Goal: Task Accomplishment & Management: Manage account settings

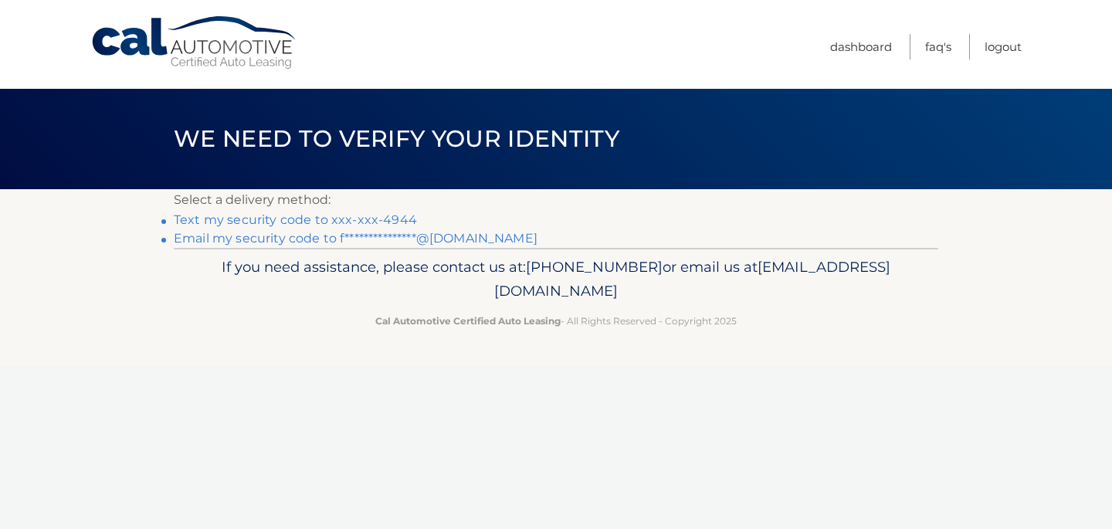
click at [375, 218] on link "Text my security code to xxx-xxx-4944" at bounding box center [295, 219] width 243 height 15
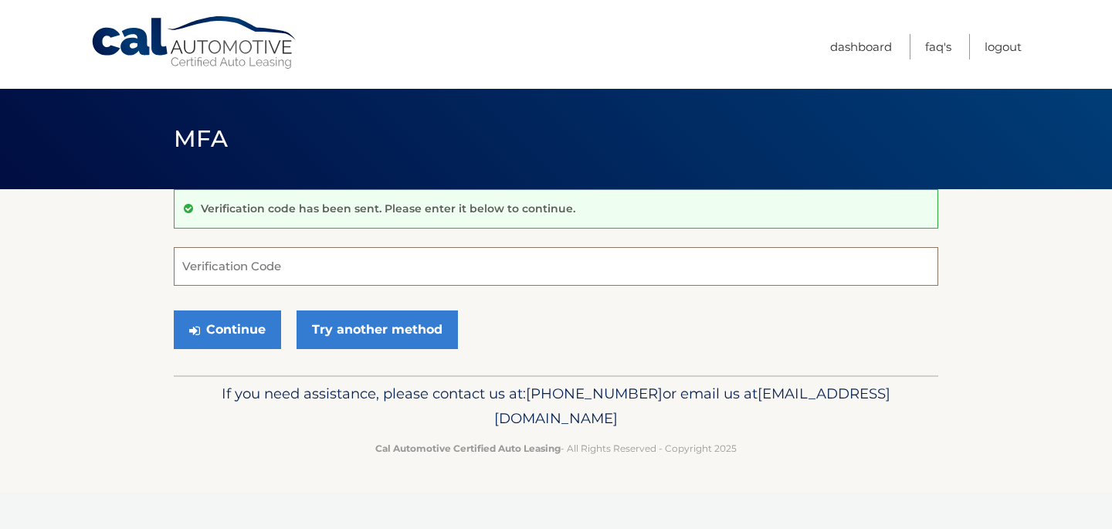
click at [306, 262] on input "Verification Code" at bounding box center [556, 266] width 765 height 39
type input "649770"
click at [199, 331] on icon "submit" at bounding box center [194, 330] width 11 height 12
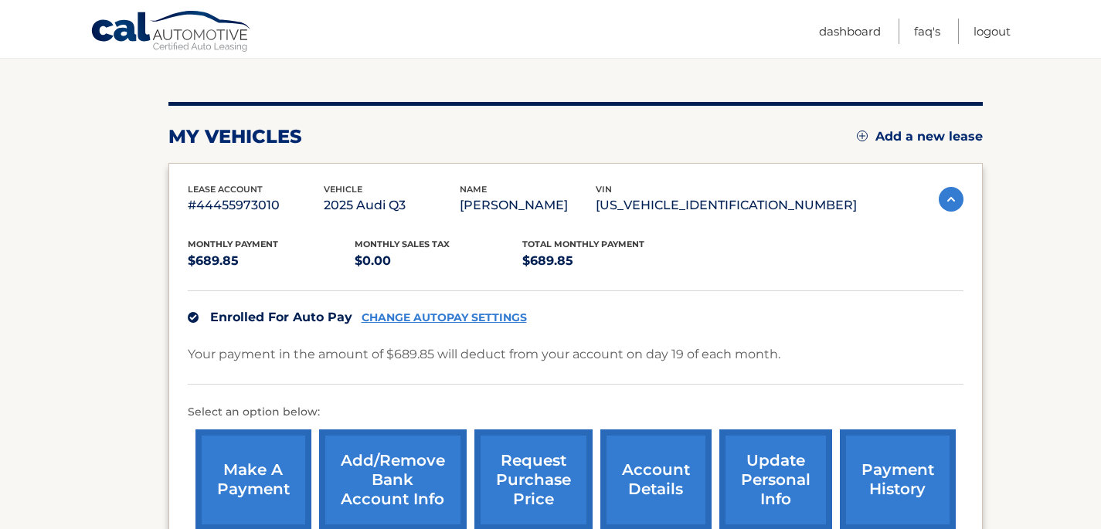
scroll to position [233, 0]
